Goal: Task Accomplishment & Management: Complete application form

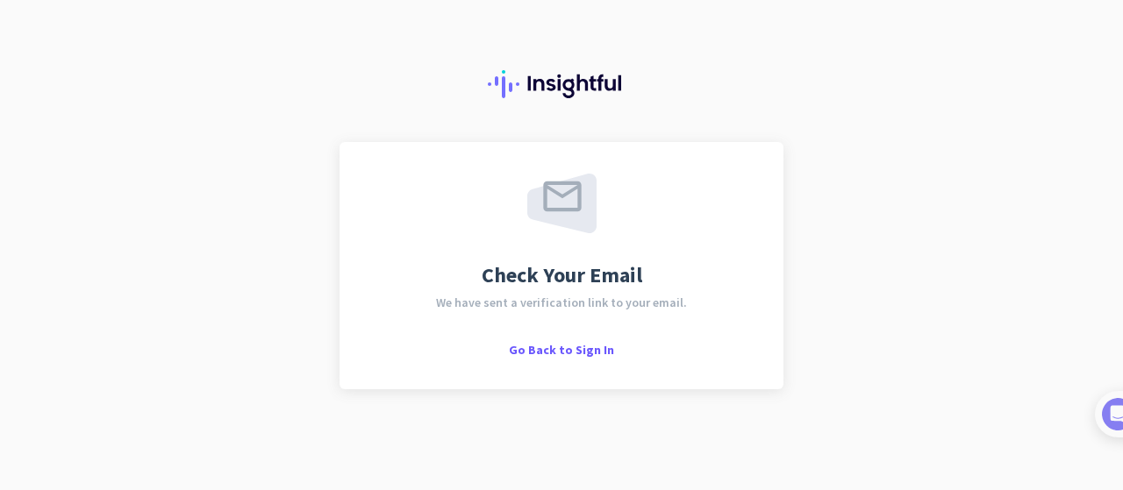
click at [546, 275] on span "Check Your Email" at bounding box center [562, 275] width 161 height 21
click at [624, 399] on div "Check Your Email We have sent a verification link to your email. Go Back to Sig…" at bounding box center [561, 245] width 1123 height 490
click at [974, 311] on div "Check Your Email We have sent a verification link to your email. Go Back to Sig…" at bounding box center [561, 245] width 1123 height 490
click at [551, 349] on span "Go Back to Sign In" at bounding box center [561, 350] width 105 height 16
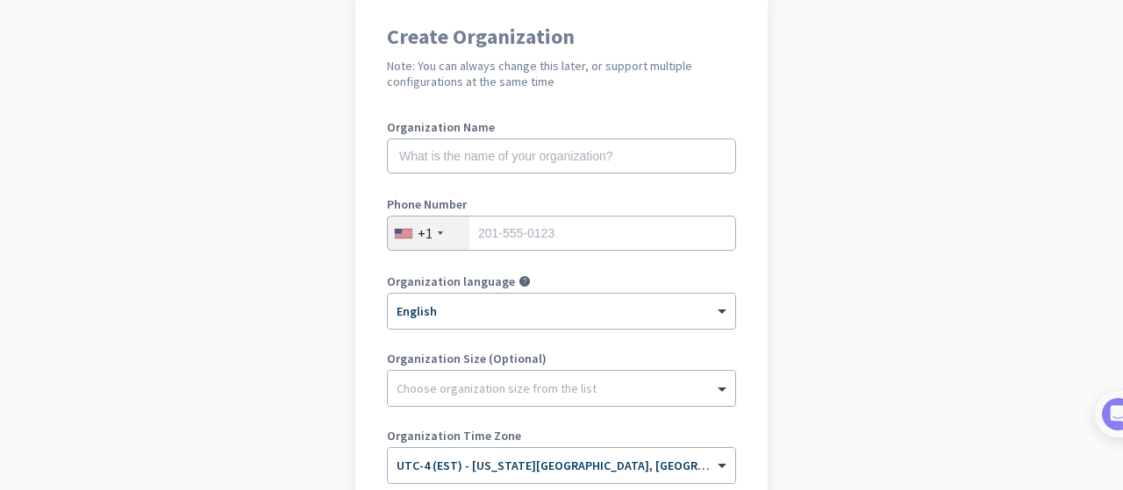
scroll to position [136, 0]
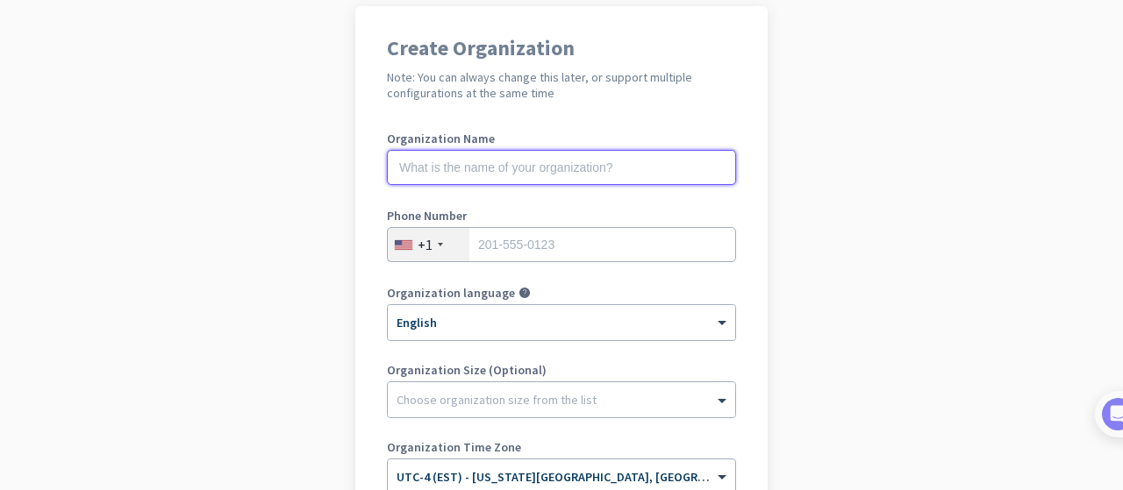
click at [549, 164] on input "text" at bounding box center [561, 167] width 349 height 35
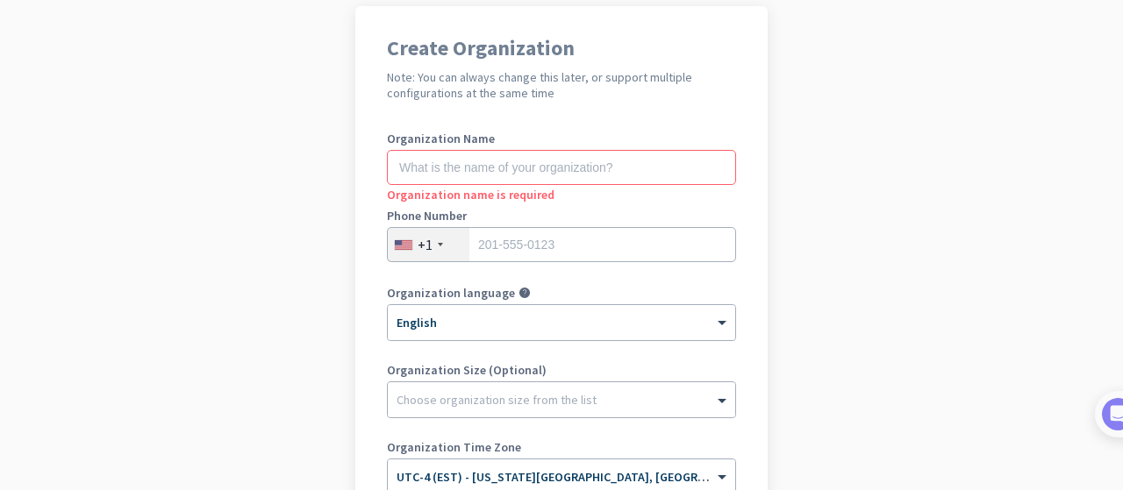
click at [850, 159] on app-onboarding-organization "Create Organization Note: You can always change this later, or support multiple…" at bounding box center [561, 386] width 1123 height 760
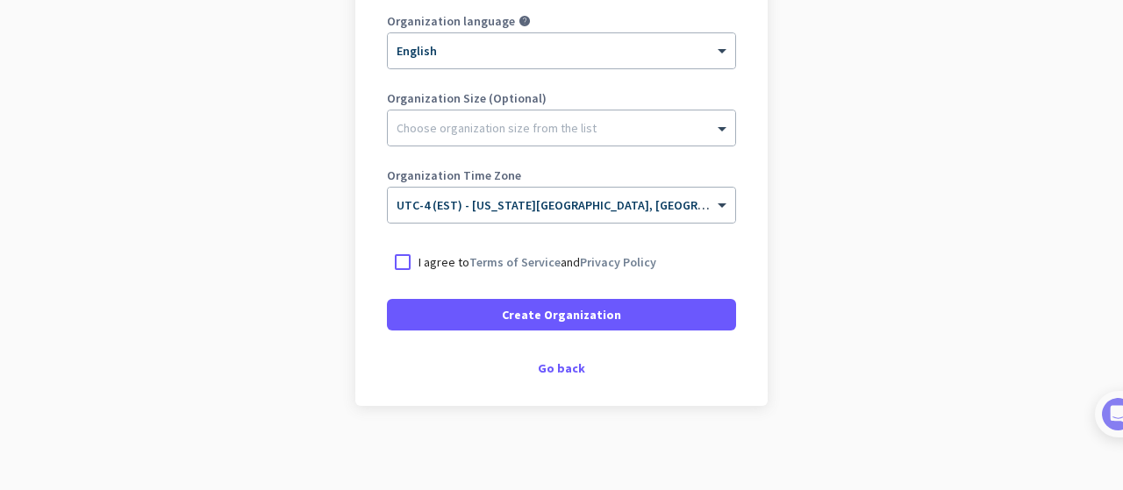
scroll to position [412, 0]
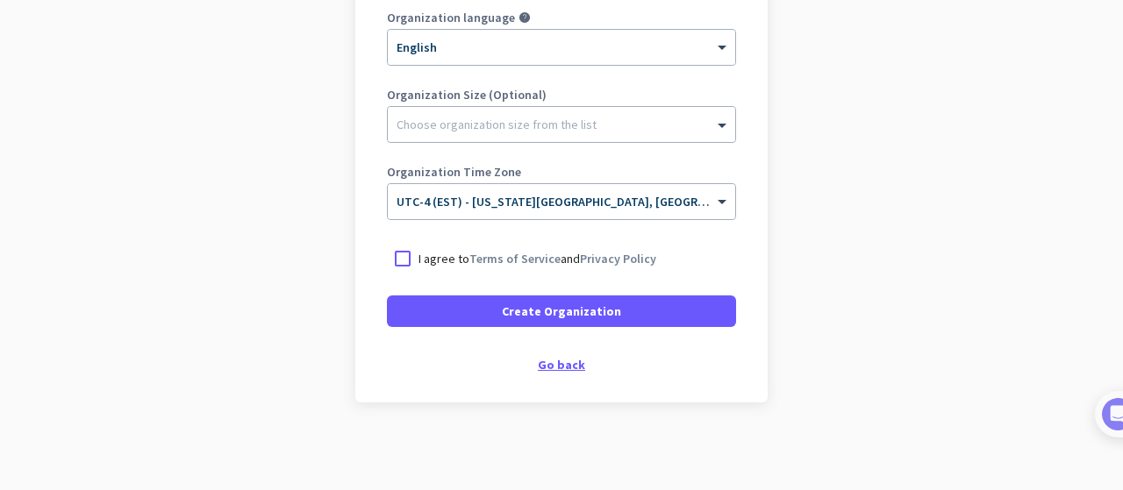
click at [560, 359] on div "Go back" at bounding box center [561, 365] width 349 height 12
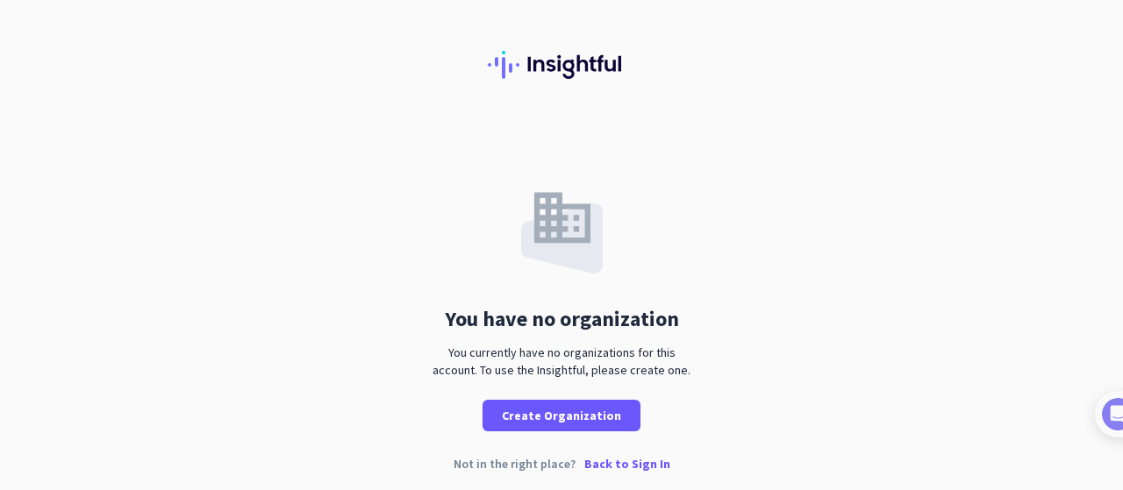
scroll to position [27, 0]
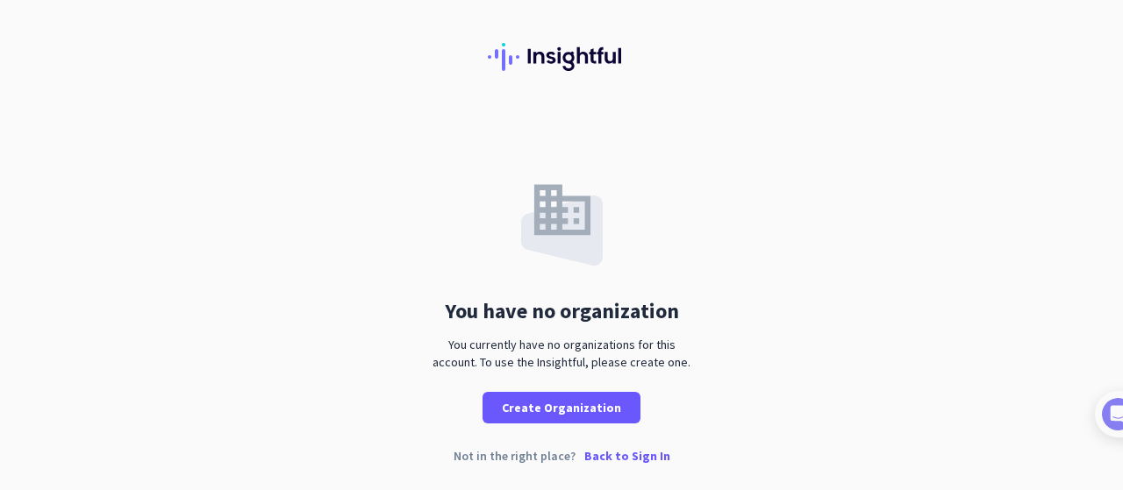
click at [648, 457] on p "Back to Sign In" at bounding box center [627, 456] width 86 height 12
